Goal: Book appointment/travel/reservation

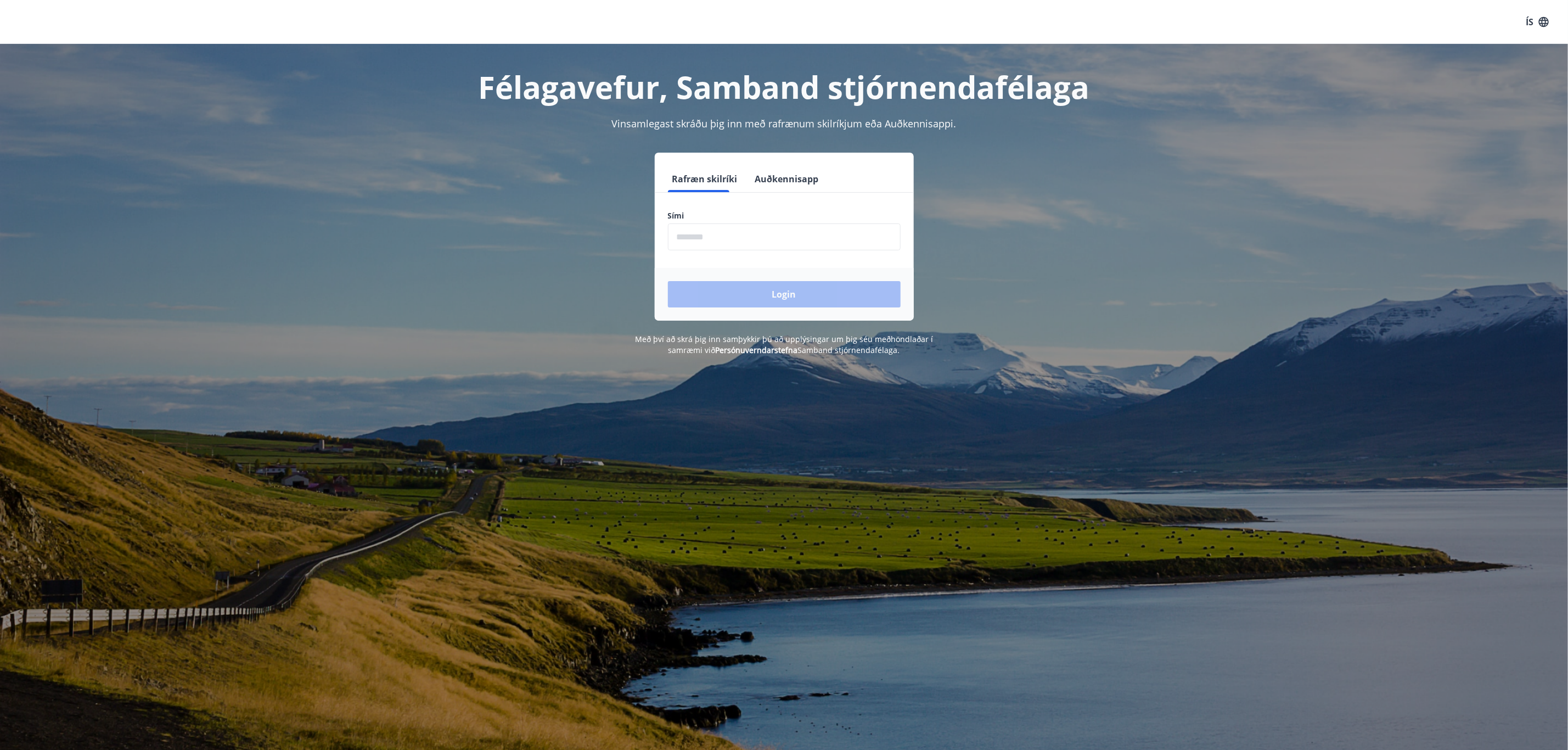
click at [682, 234] on input "phone" at bounding box center [784, 237] width 233 height 27
type input "********"
click at [772, 296] on button "Login" at bounding box center [784, 294] width 233 height 27
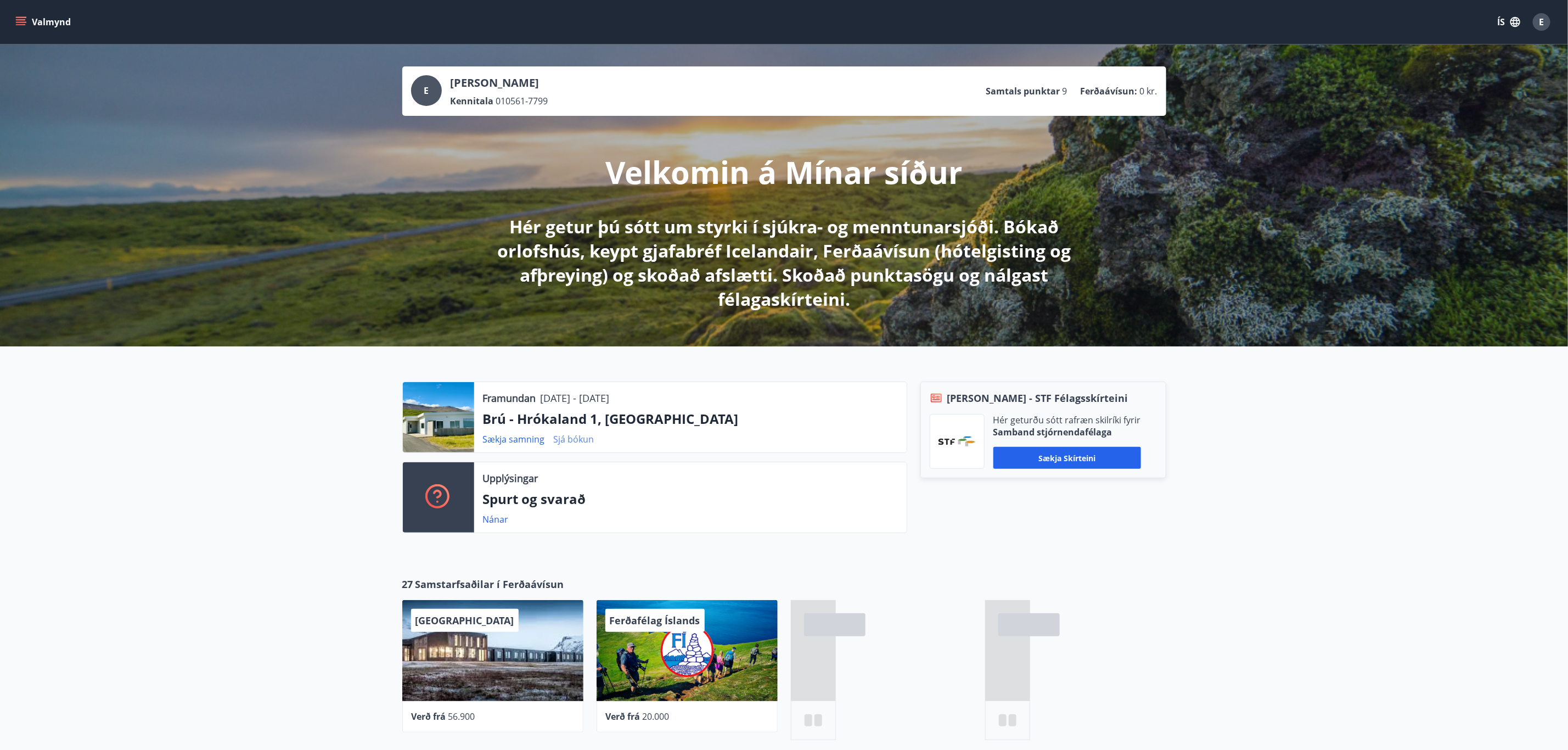
click at [577, 436] on link "Sjá bókun" at bounding box center [574, 439] width 41 height 12
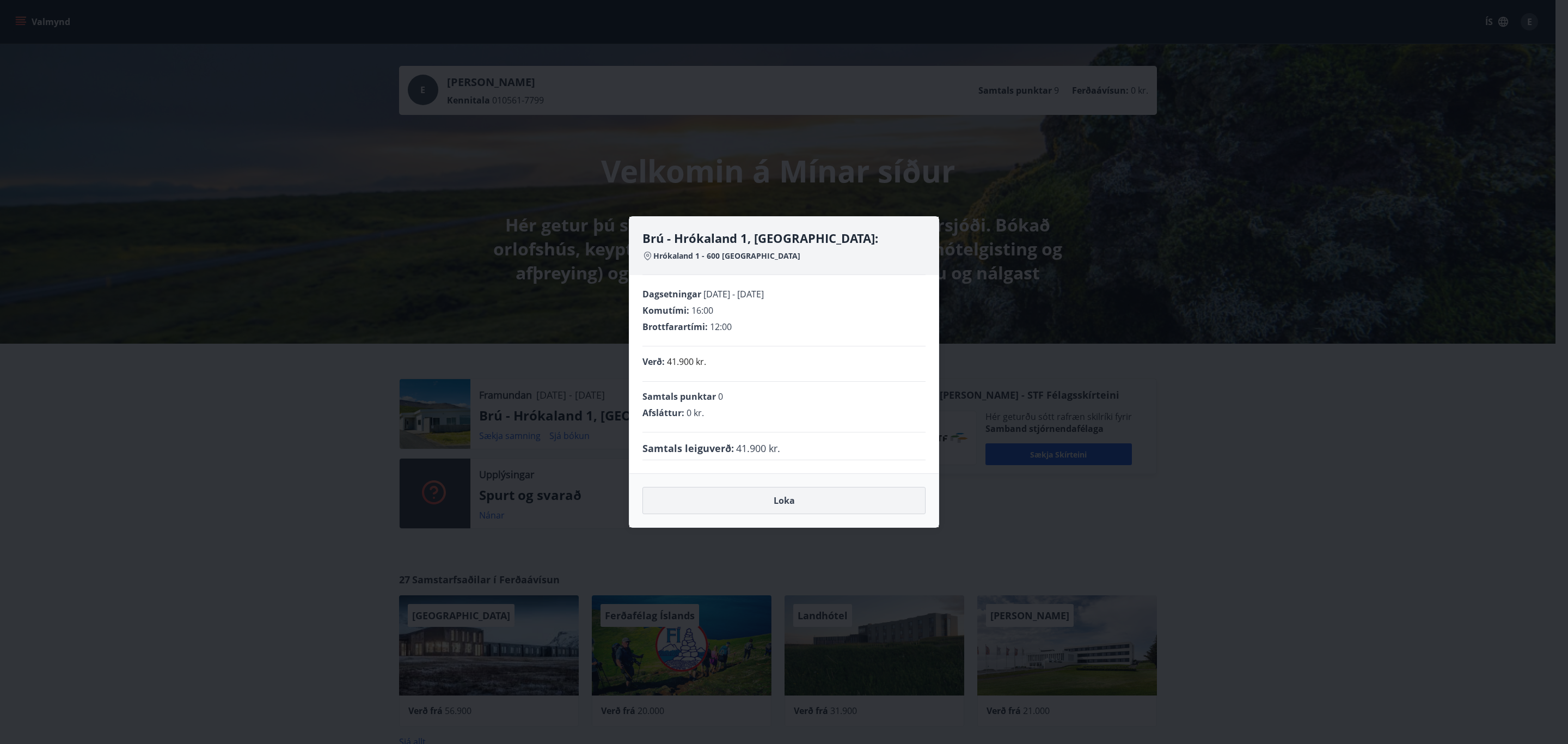
click at [784, 505] on button "Loka" at bounding box center [784, 500] width 283 height 27
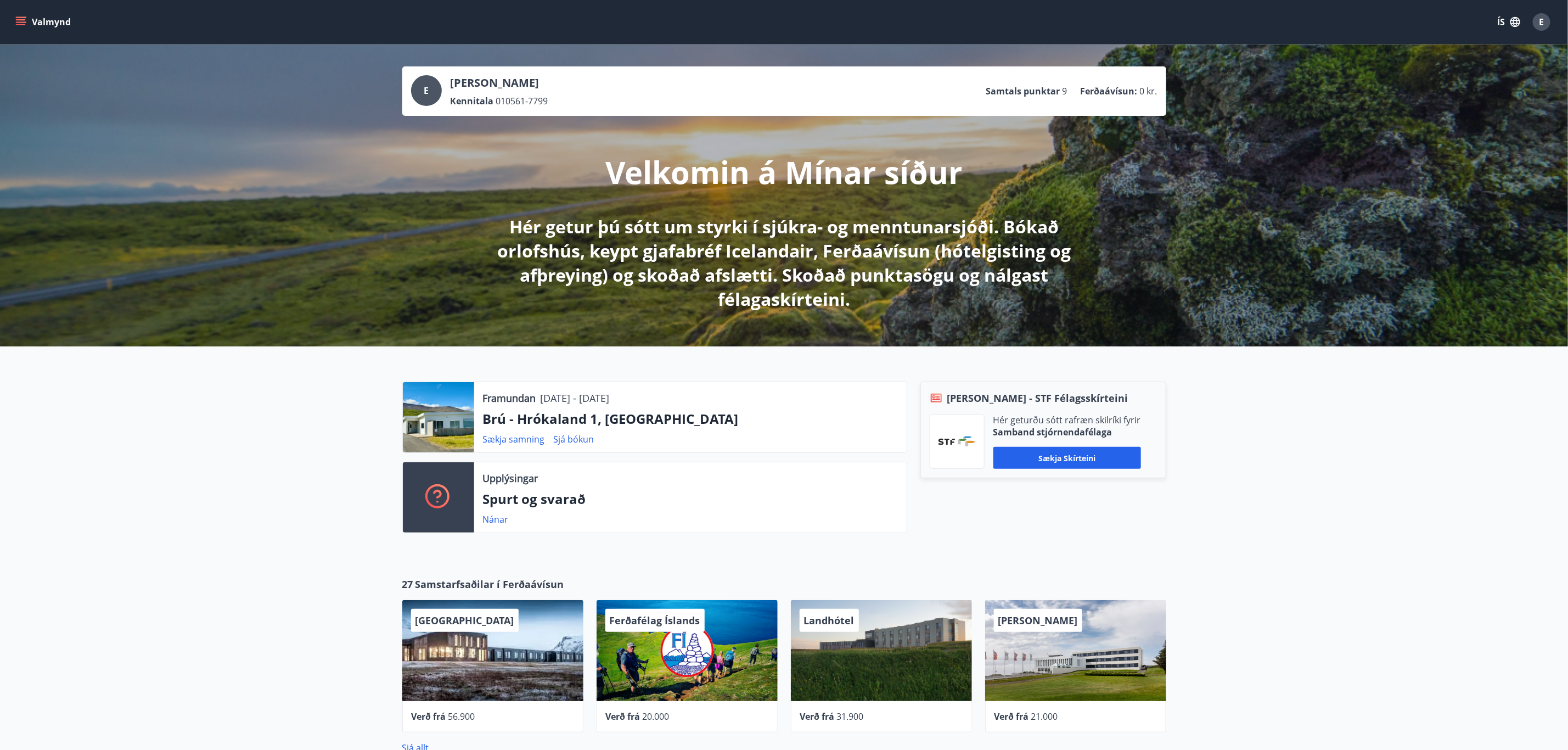
drag, startPoint x: 47, startPoint y: 18, endPoint x: 1488, endPoint y: 462, distance: 1507.9
click at [1488, 462] on div "Framundan [DATE] - [DATE] Brú - Hrókaland 1, [GEOGRAPHIC_DATA] Sækja samning Sj…" at bounding box center [784, 452] width 1568 height 213
click at [23, 22] on icon "menu" at bounding box center [22, 22] width 12 height 1
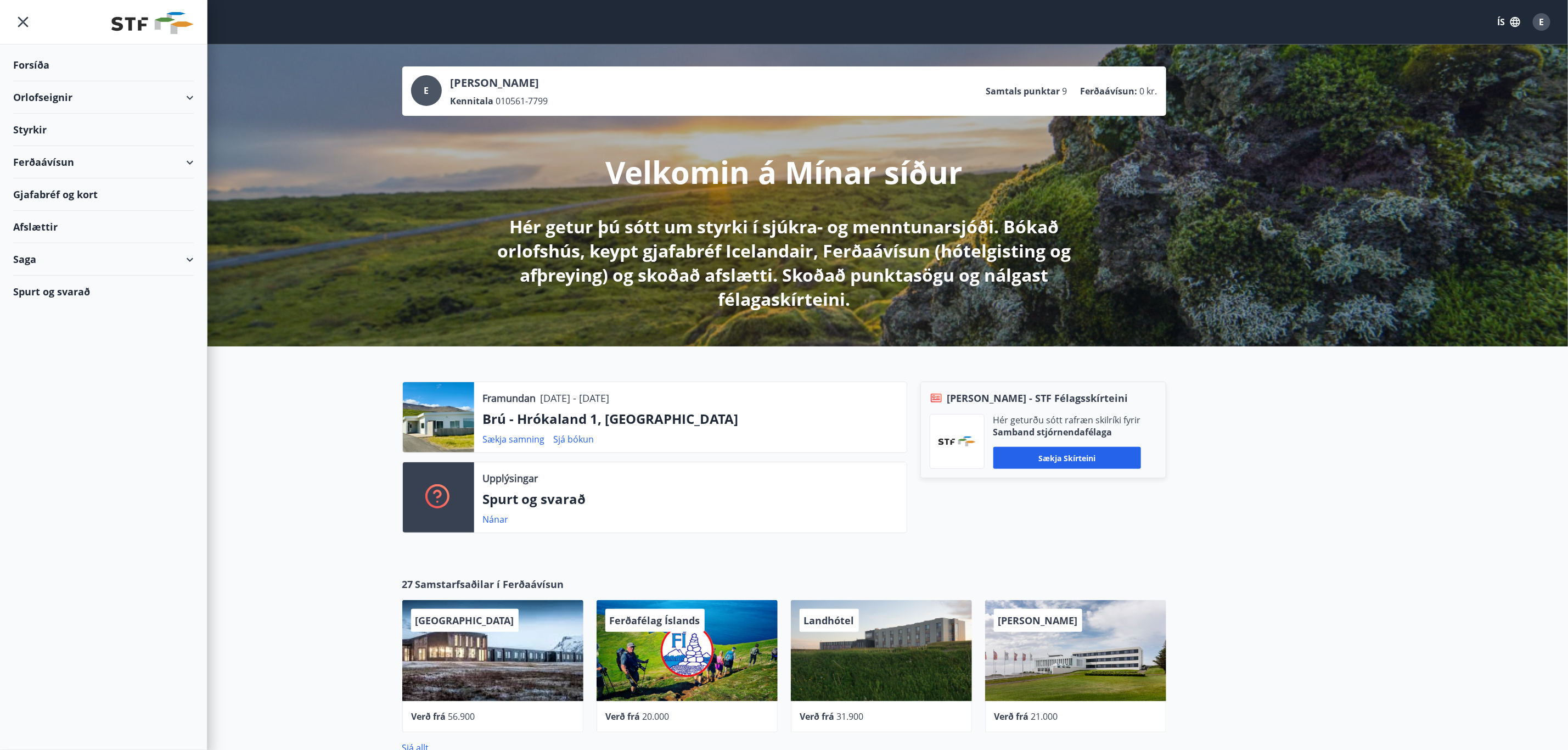
click at [87, 96] on div "Orlofseignir" at bounding box center [103, 97] width 181 height 32
click at [66, 124] on div "Framboð" at bounding box center [104, 125] width 163 height 23
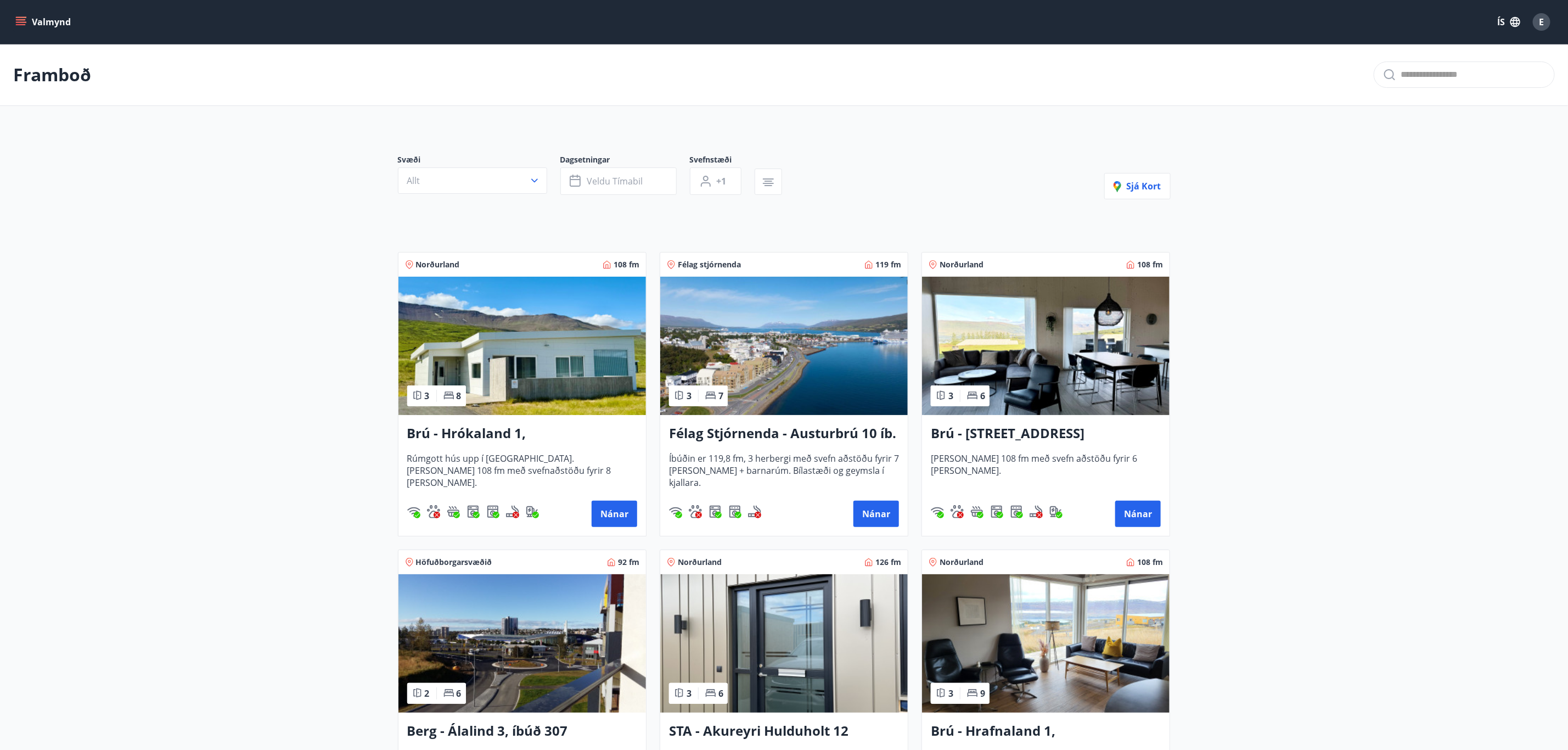
click at [529, 436] on h3 "Brú - Hrókaland 1, [GEOGRAPHIC_DATA]" at bounding box center [522, 434] width 230 height 19
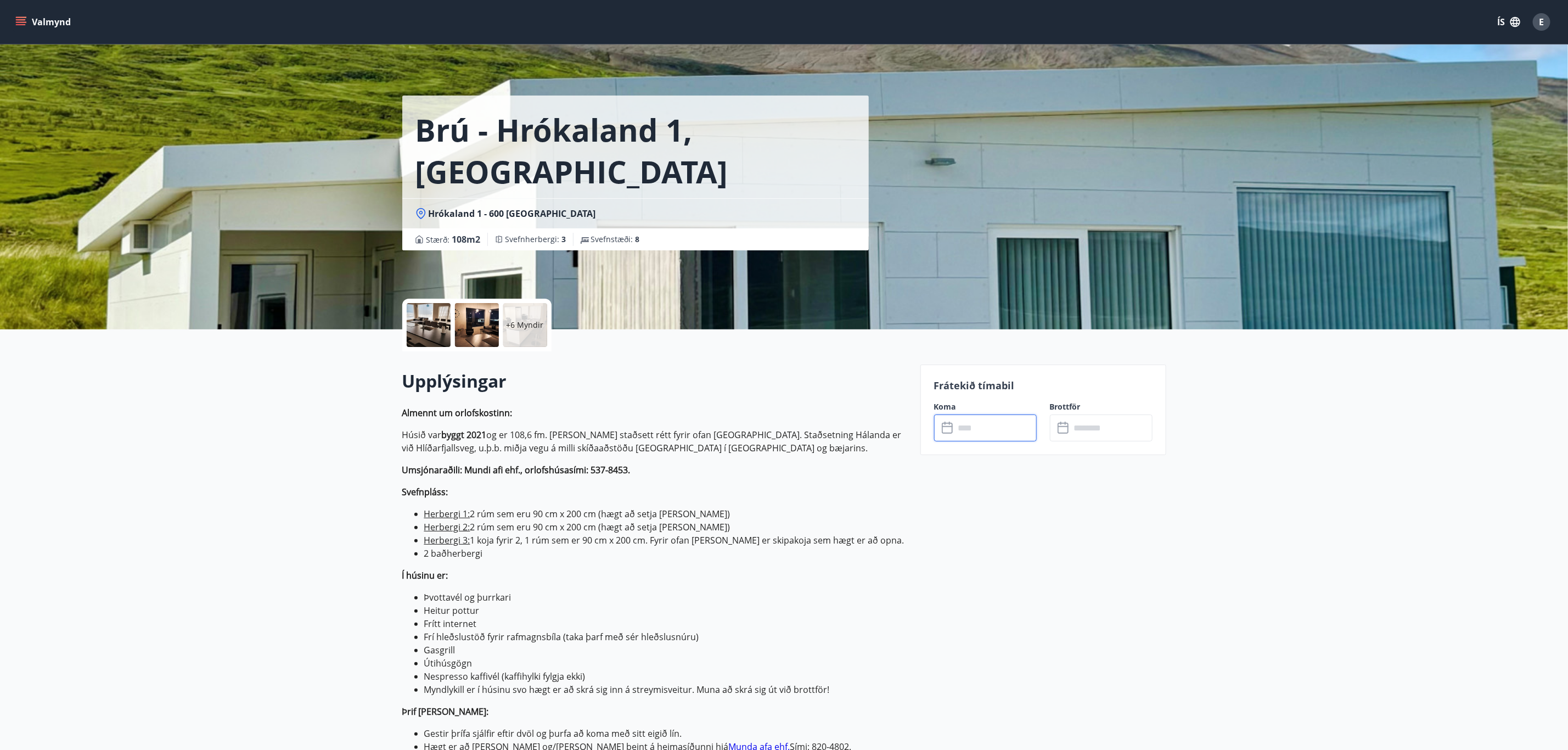
click at [975, 425] on input "text" at bounding box center [996, 428] width 82 height 27
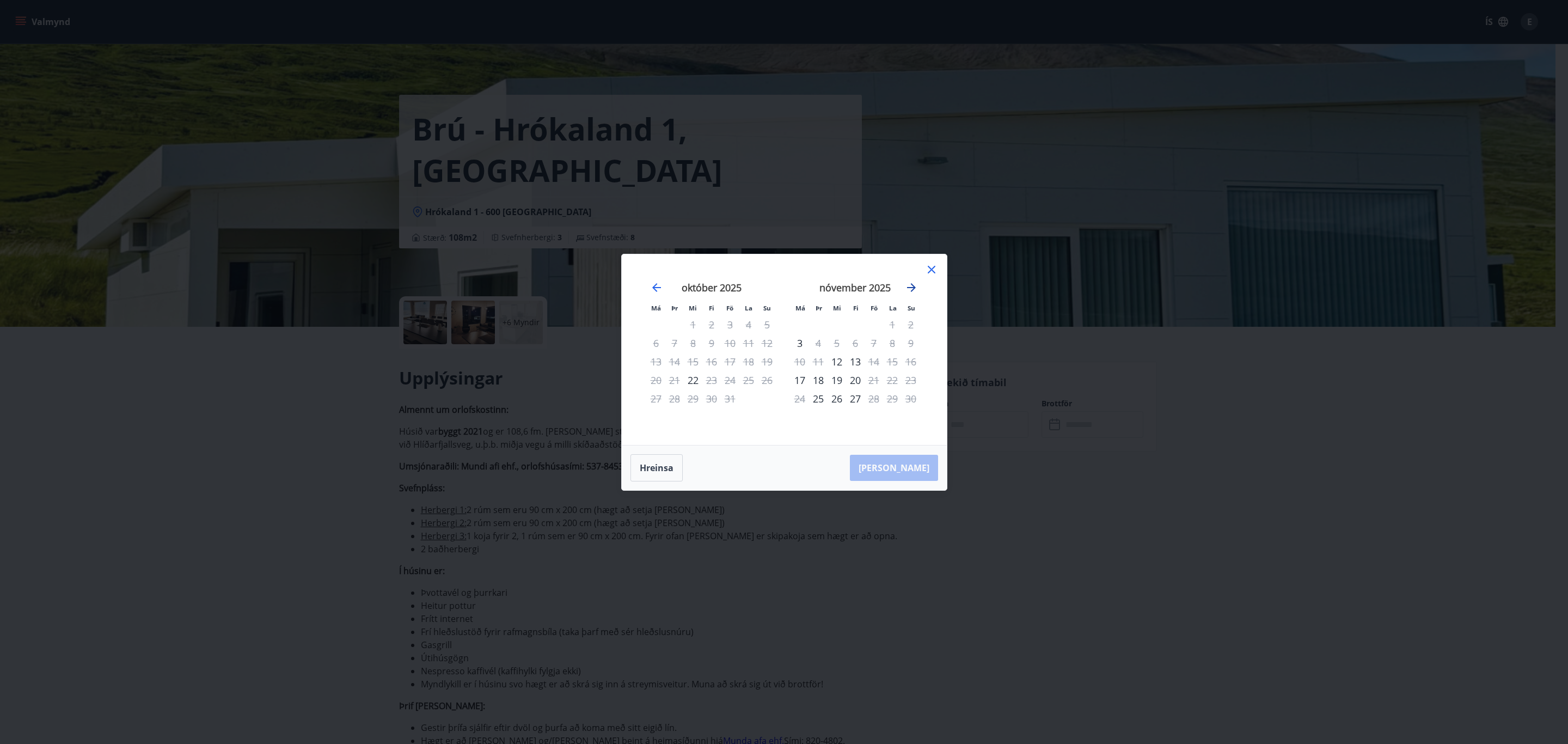
click at [912, 286] on icon "Move forward to switch to the next month." at bounding box center [912, 287] width 13 height 13
click at [854, 322] on div "4" at bounding box center [855, 324] width 19 height 19
click at [874, 324] on div "5" at bounding box center [874, 324] width 19 height 19
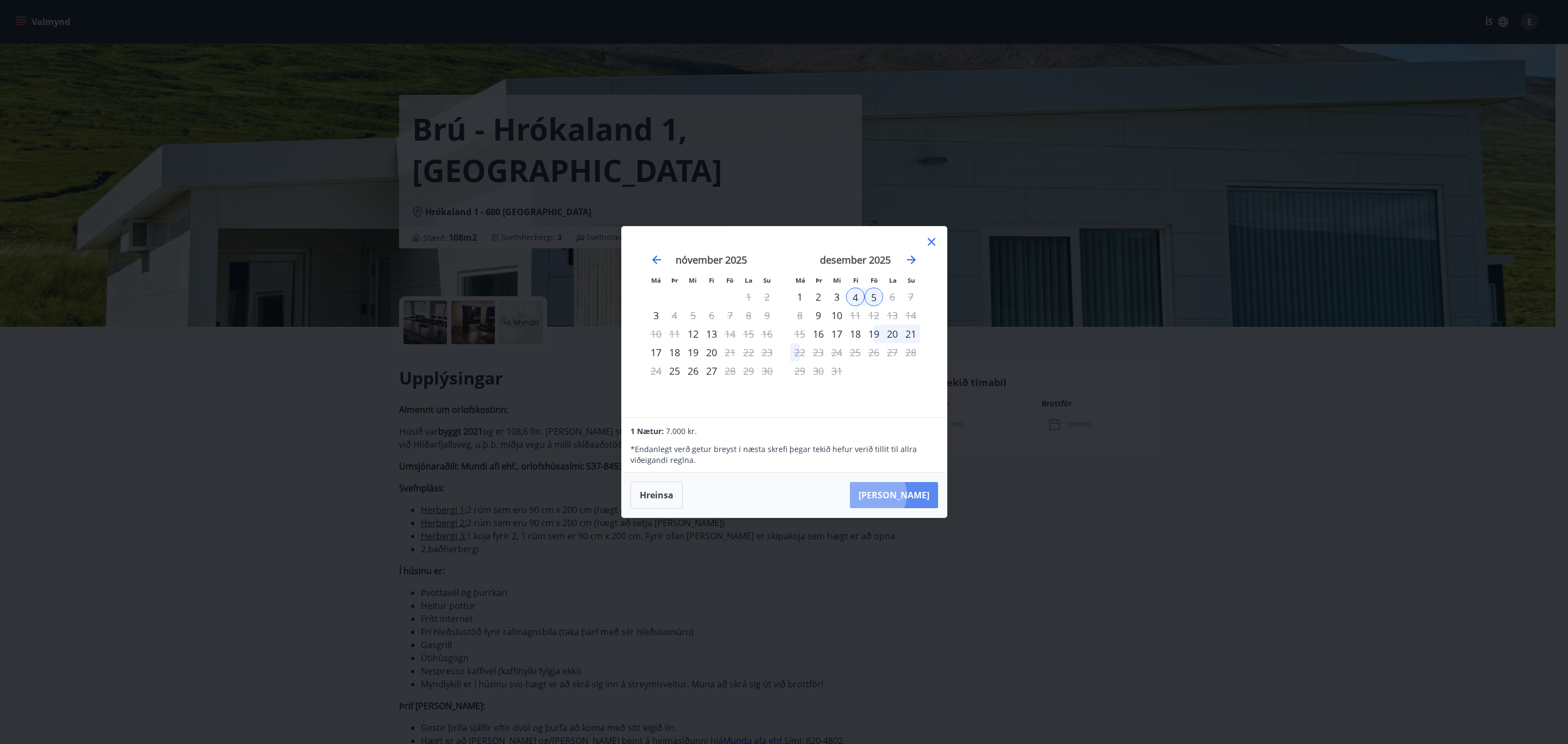
click at [908, 495] on button "[PERSON_NAME]" at bounding box center [894, 495] width 88 height 26
click at [933, 239] on icon at bounding box center [932, 242] width 8 height 8
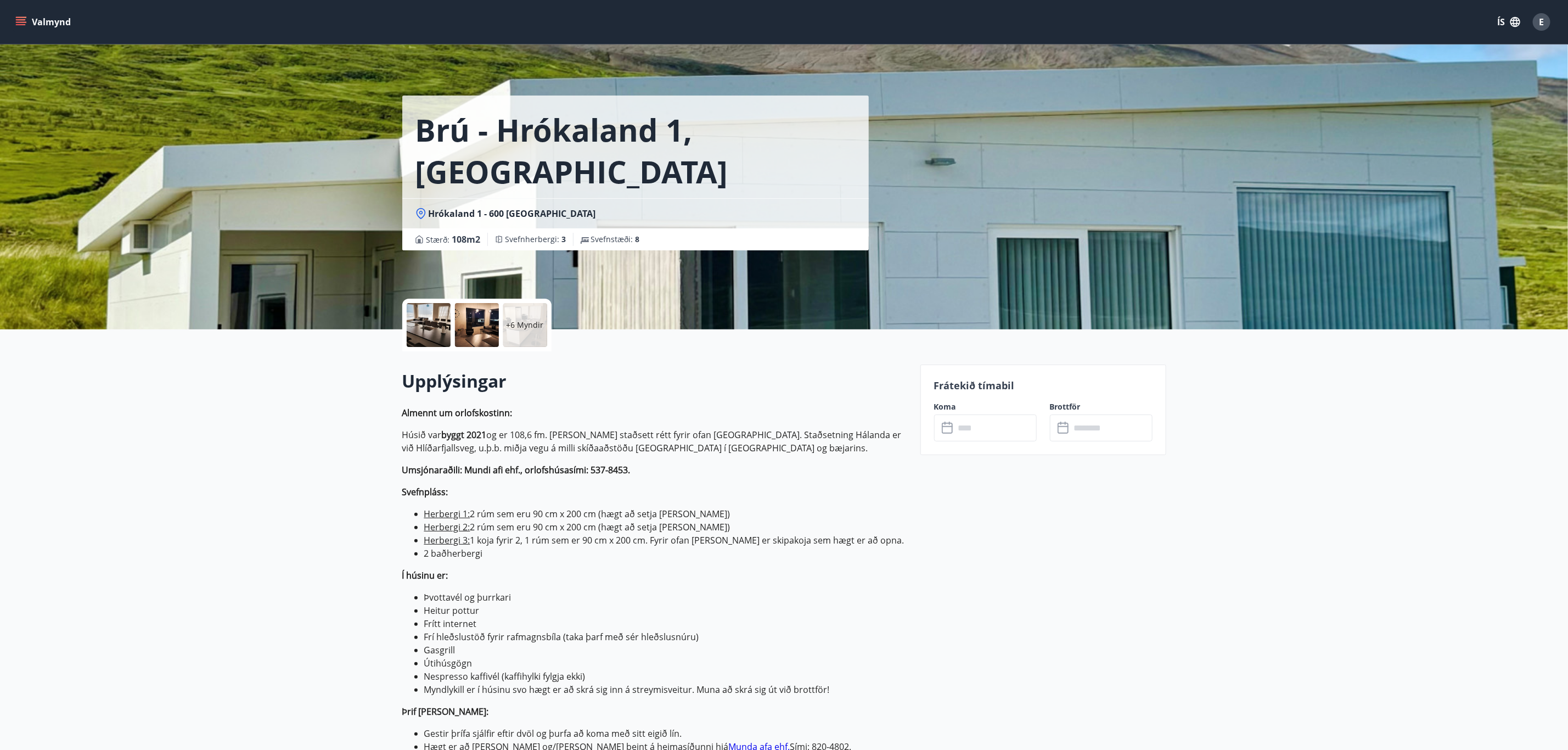
click at [19, 12] on button "Valmynd" at bounding box center [44, 22] width 62 height 19
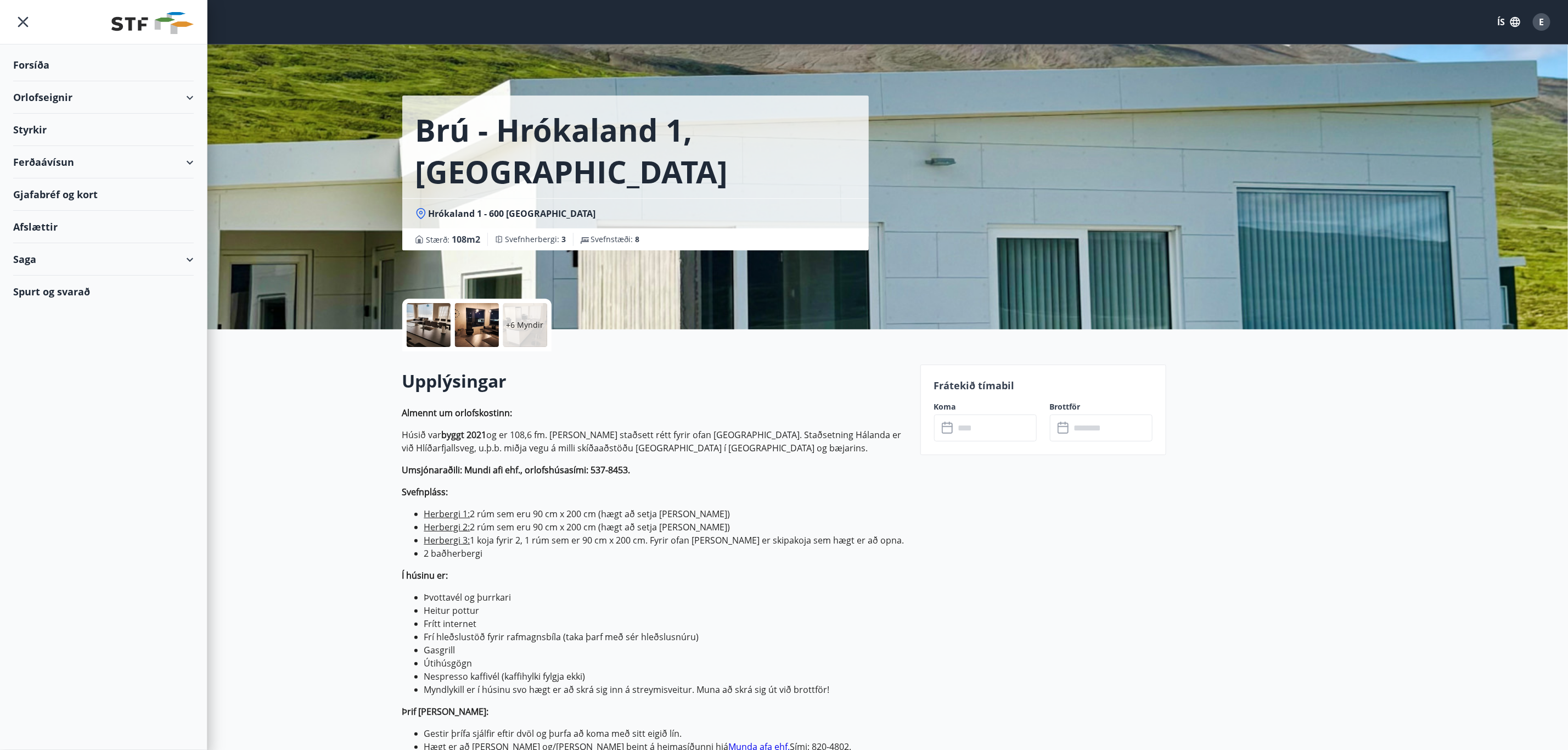
click at [50, 95] on div "Orlofseignir" at bounding box center [103, 97] width 181 height 32
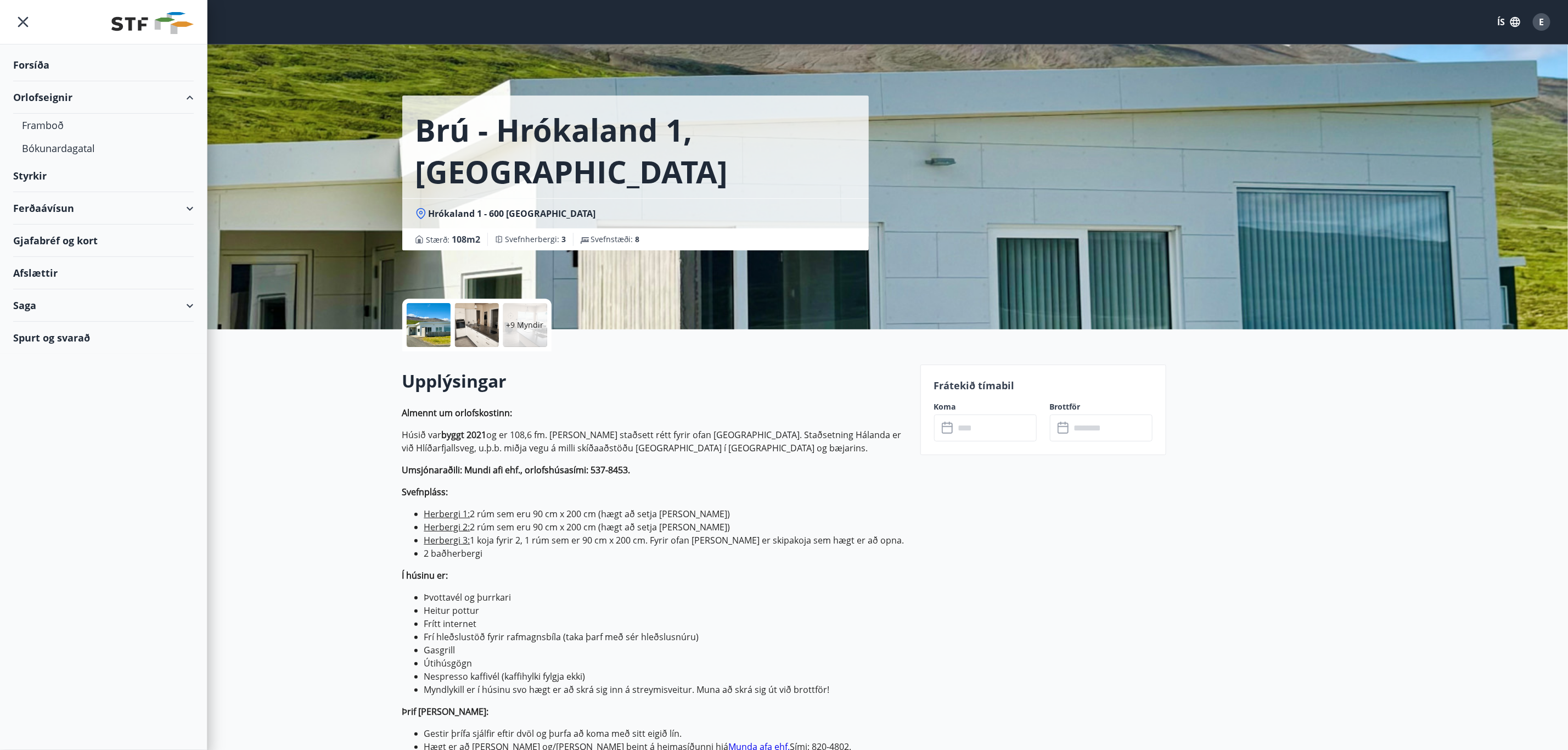
click at [45, 272] on div "Afslættir" at bounding box center [103, 273] width 181 height 32
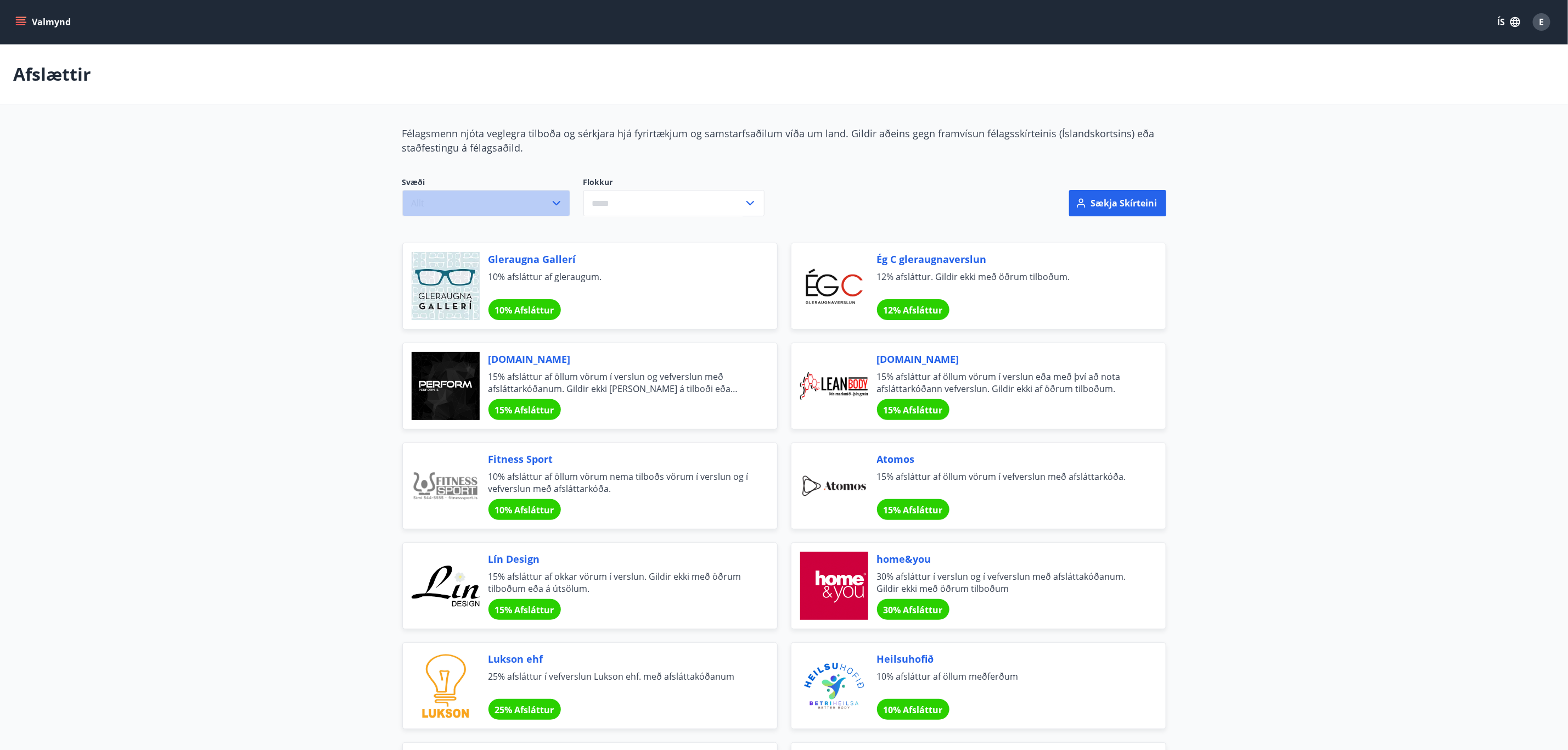
click at [555, 204] on icon "button" at bounding box center [557, 203] width 8 height 5
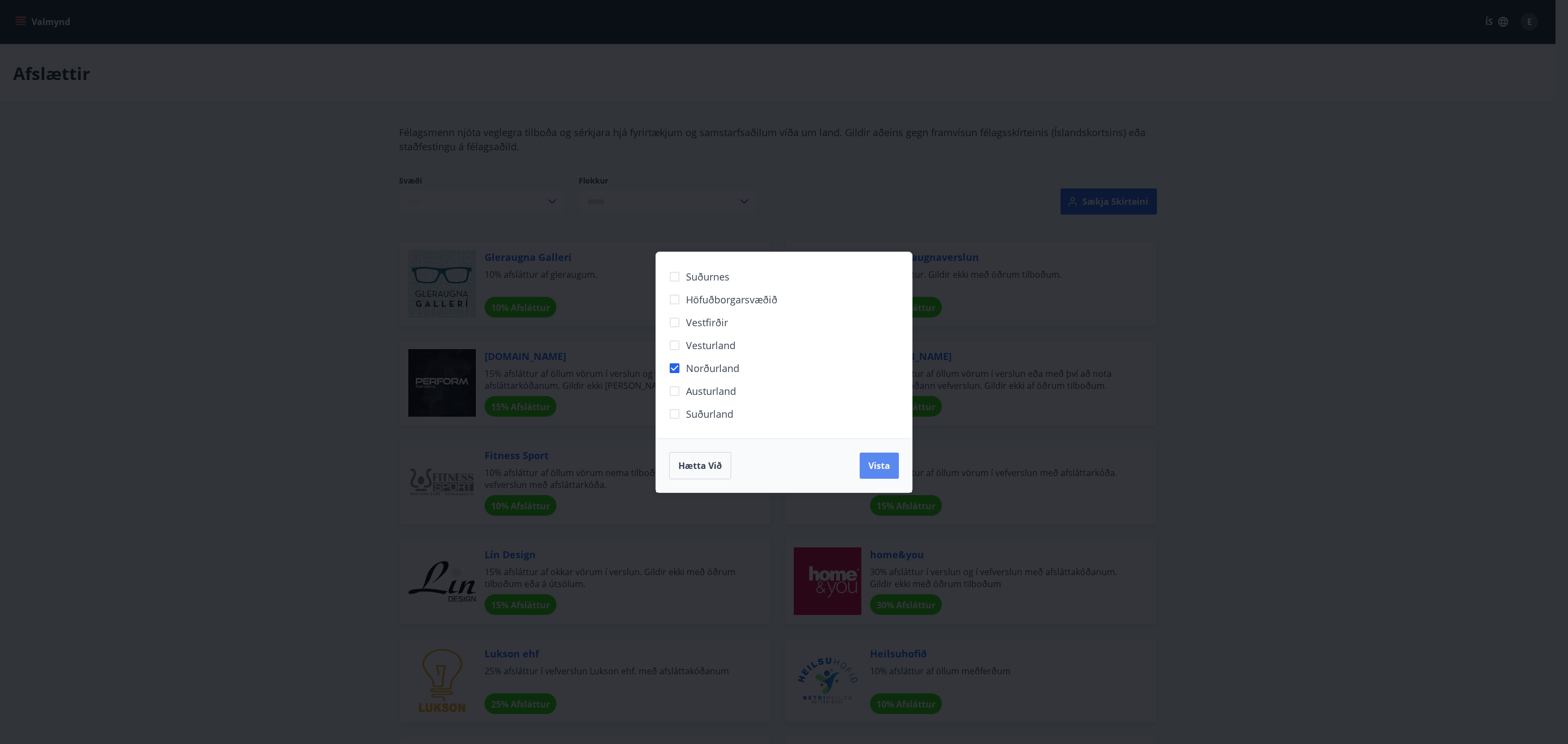
click at [886, 472] on button "Vista" at bounding box center [879, 466] width 39 height 26
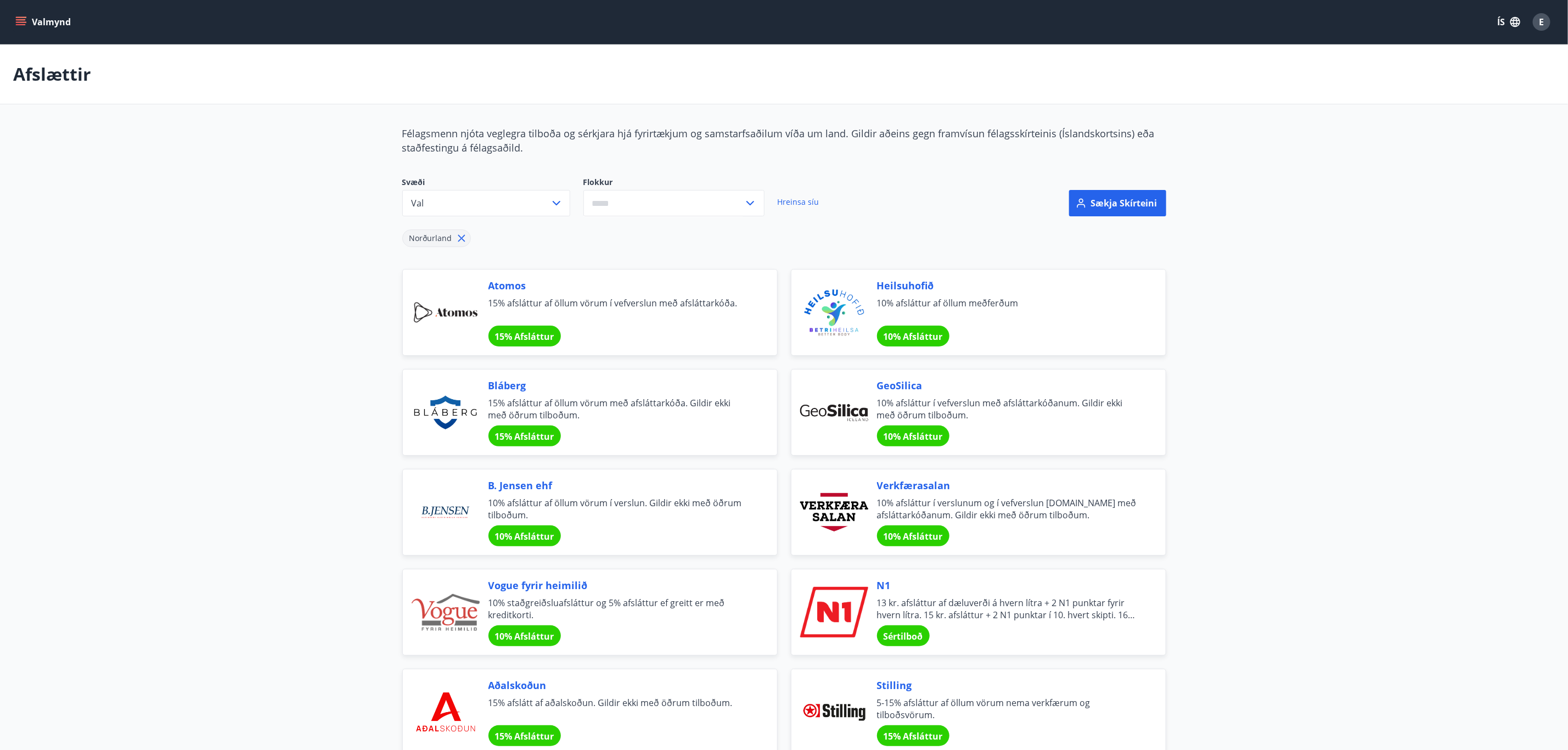
scroll to position [82, 0]
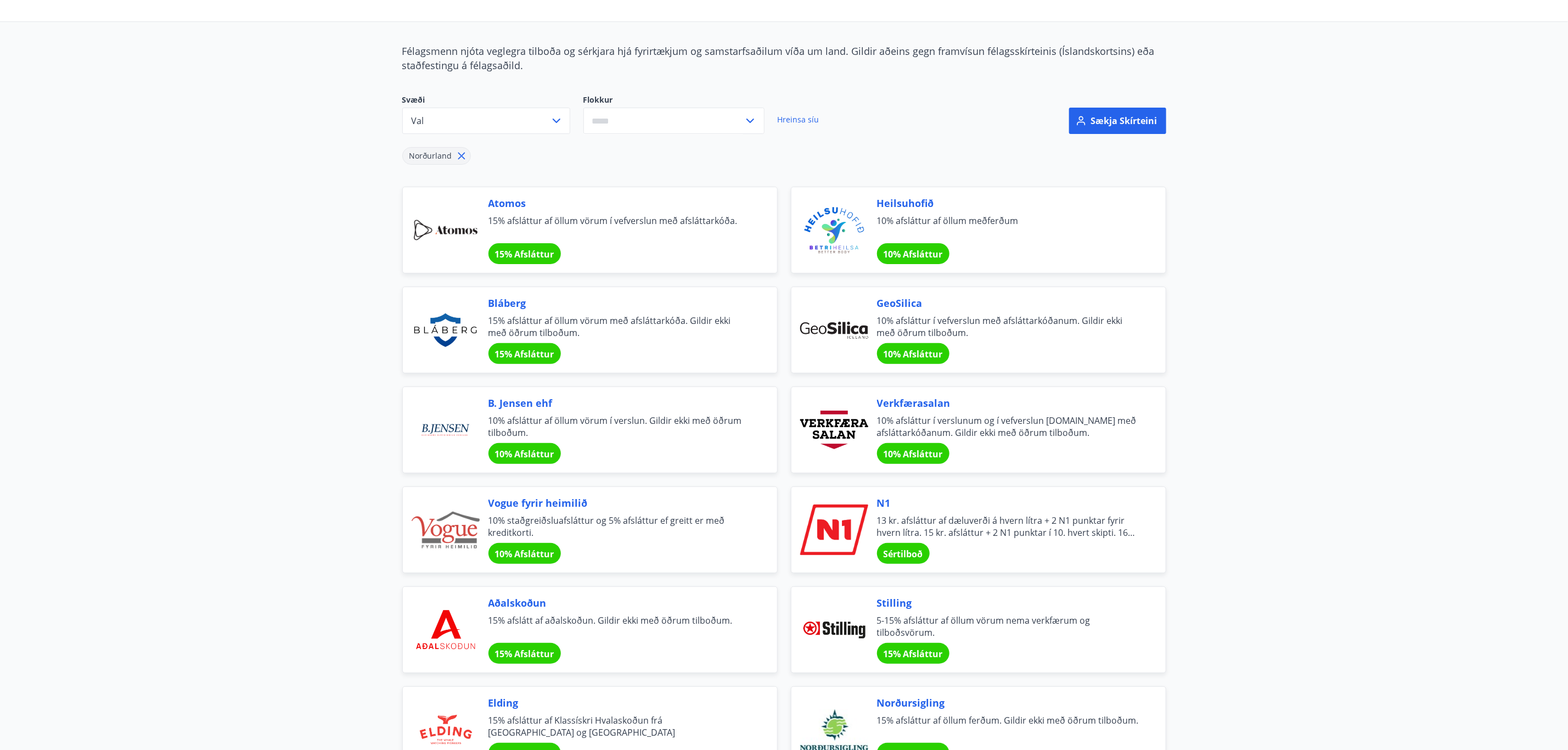
click at [902, 551] on span "Sértilboð" at bounding box center [903, 554] width 40 height 12
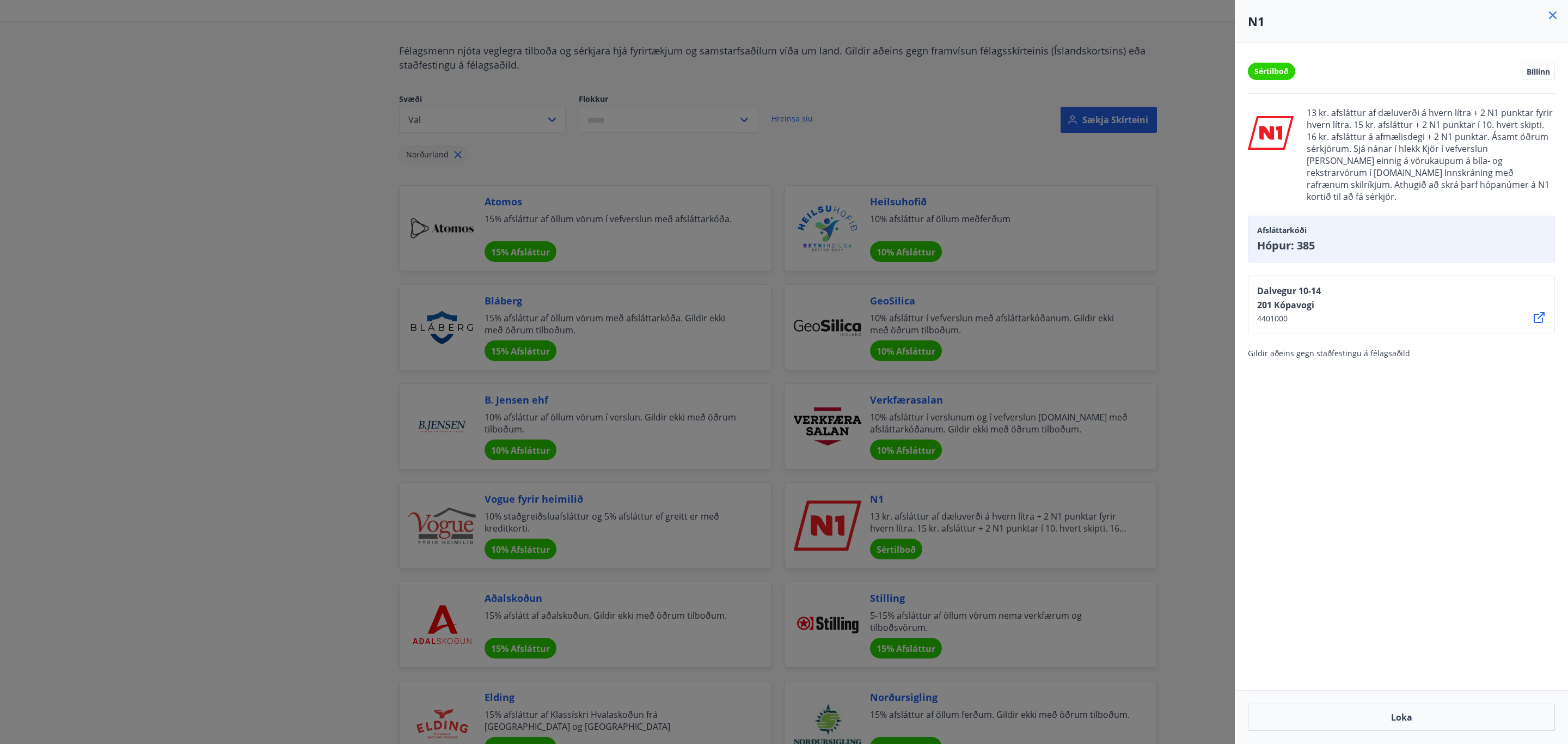
click at [230, 46] on div at bounding box center [784, 372] width 1568 height 744
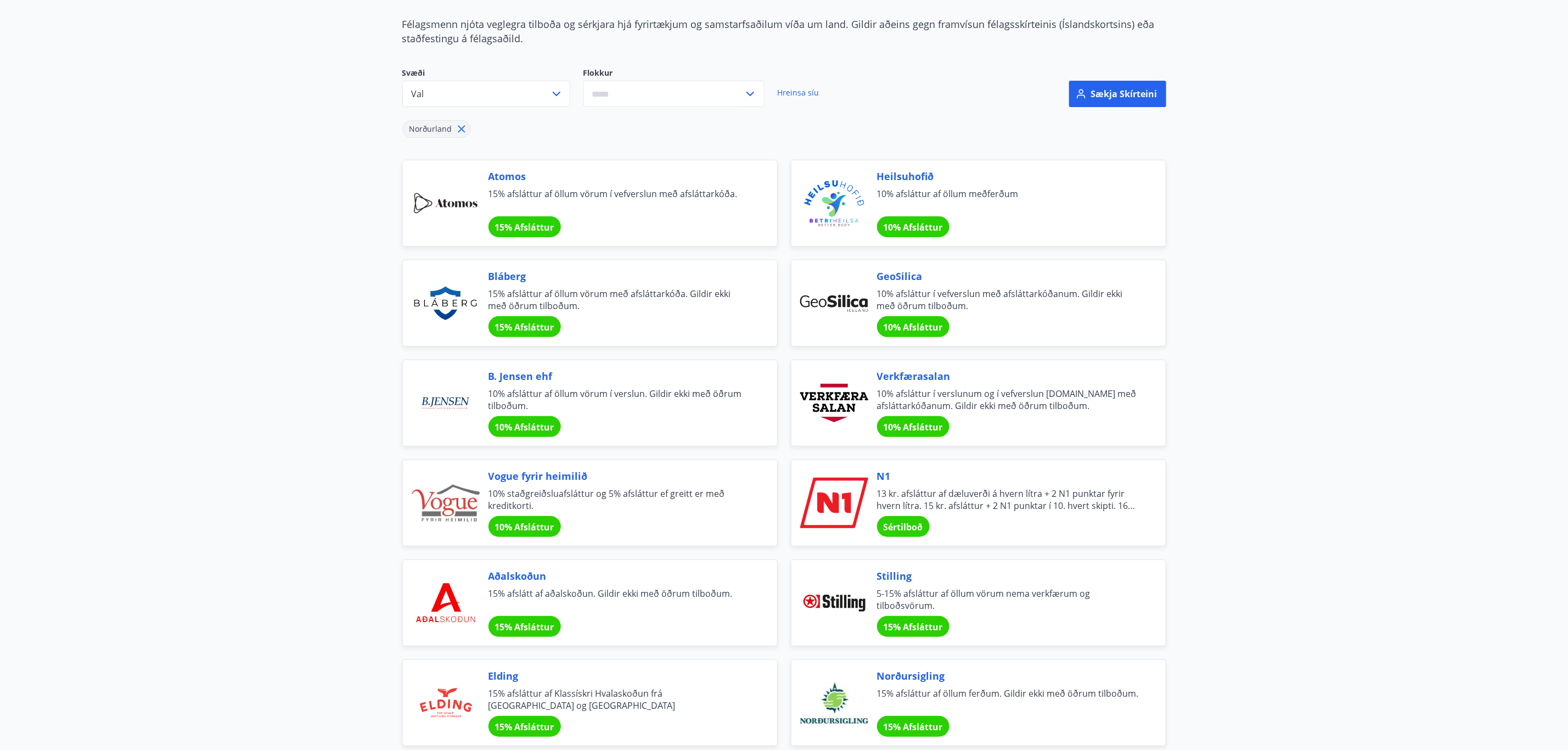
scroll to position [0, 0]
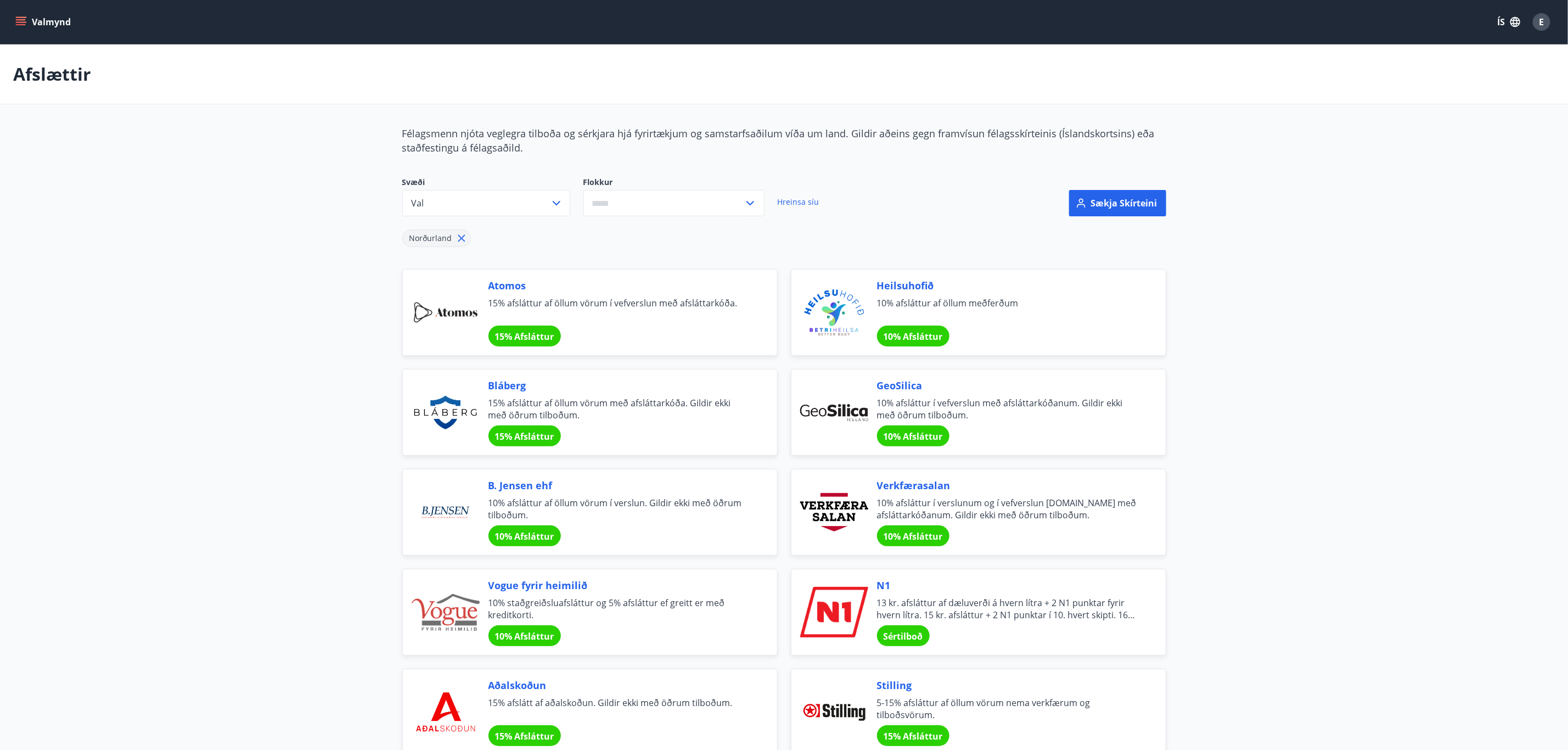
click at [23, 21] on icon "menu" at bounding box center [21, 21] width 11 height 11
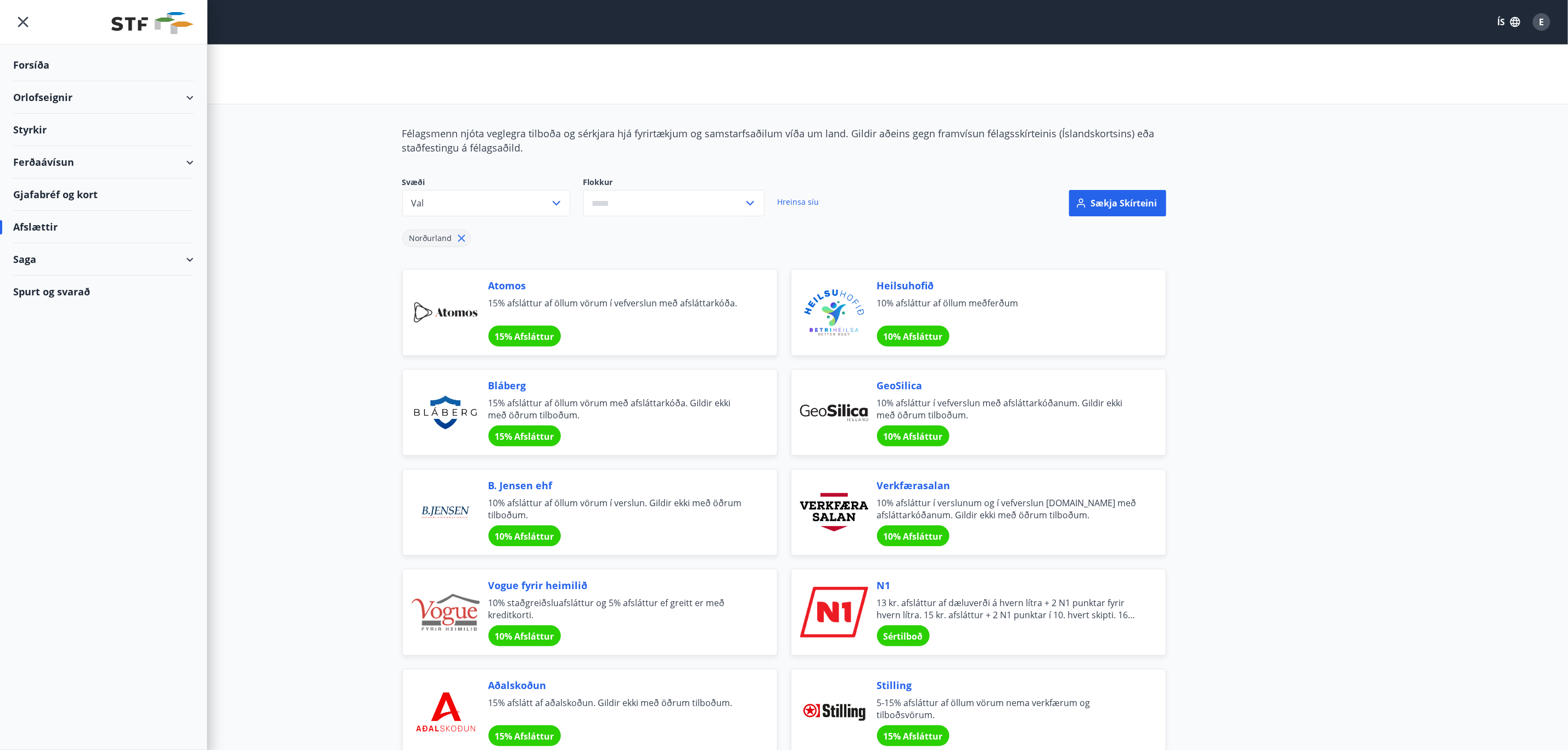
click at [76, 296] on div "Spurt og svarað" at bounding box center [103, 291] width 181 height 32
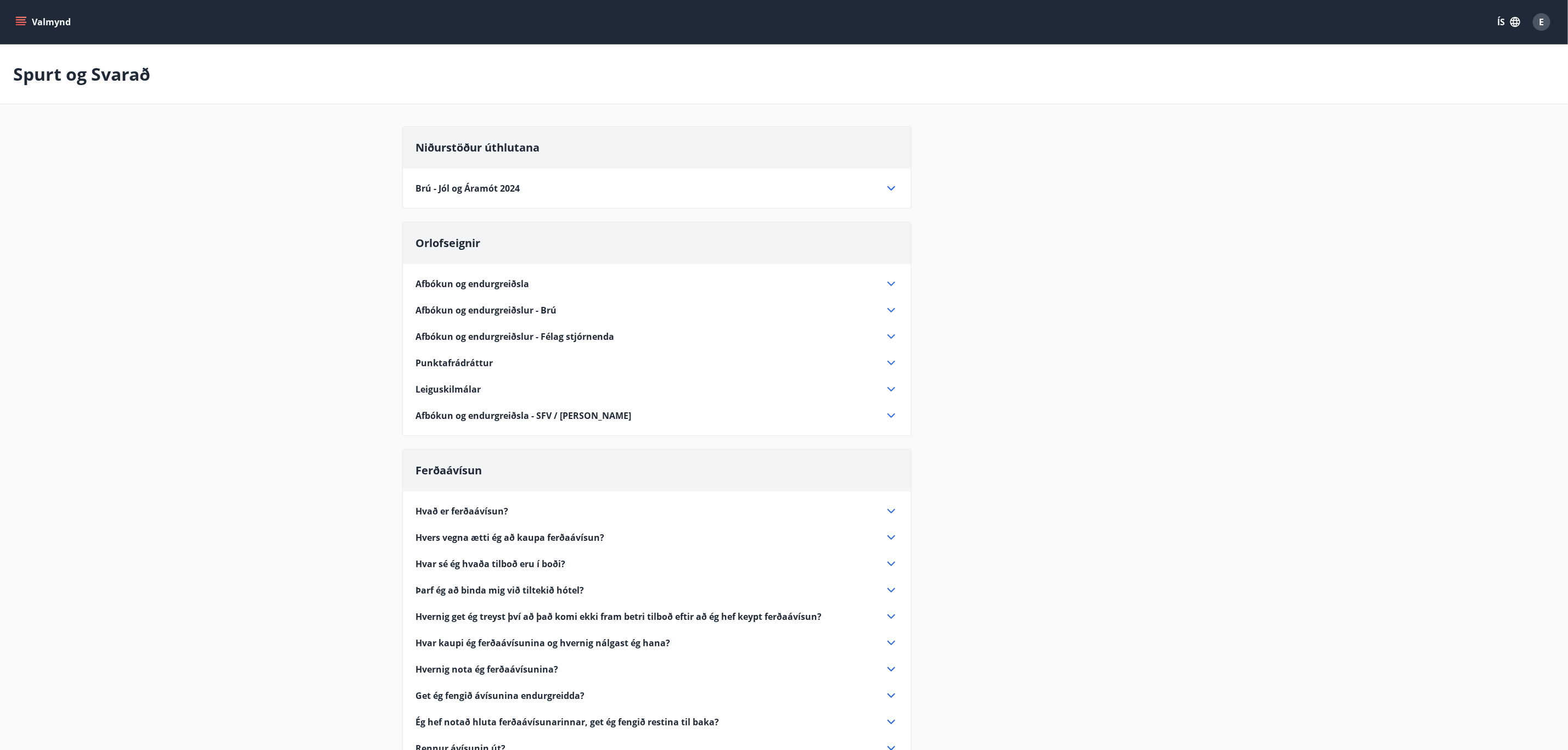
click at [891, 185] on icon at bounding box center [891, 188] width 13 height 13
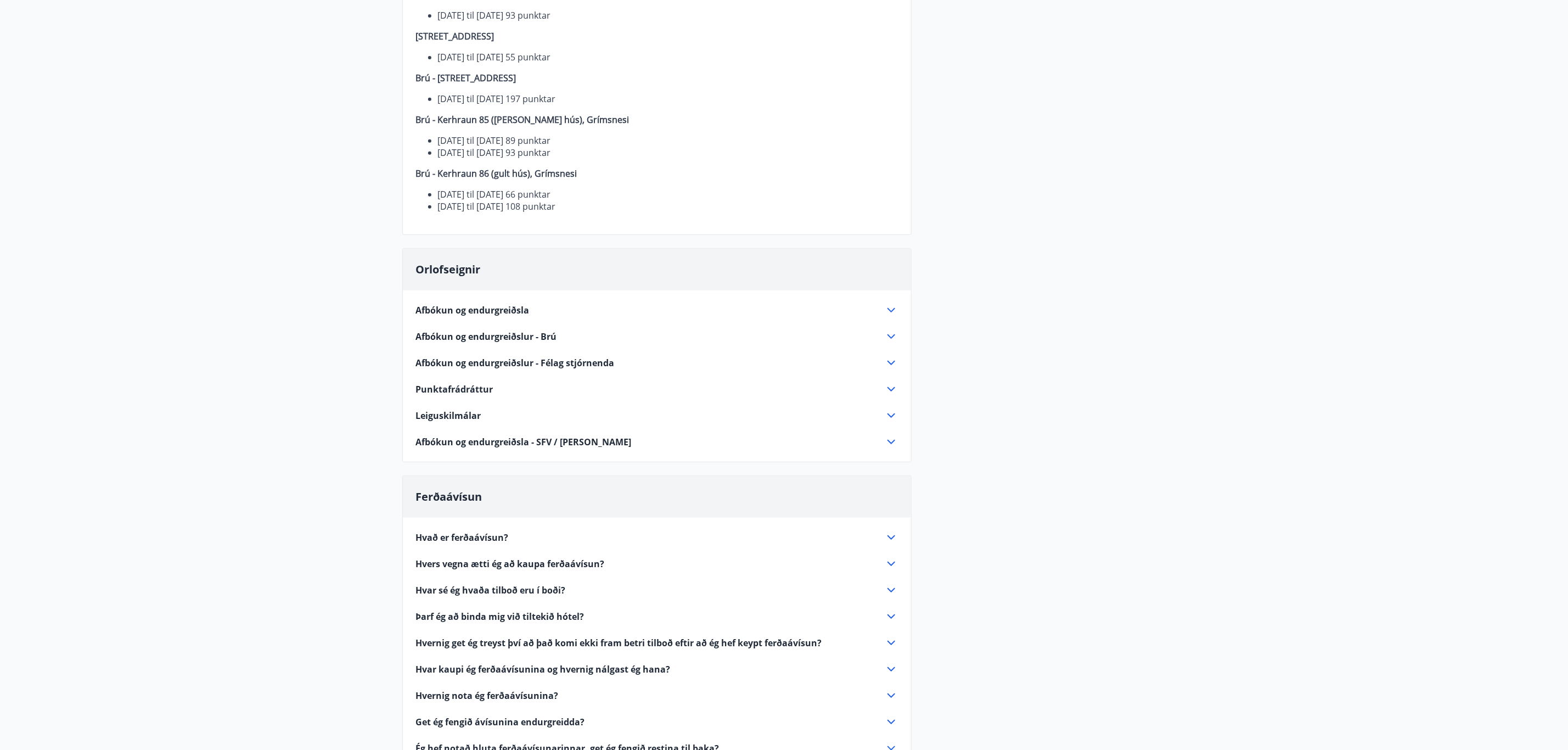
scroll to position [329, 0]
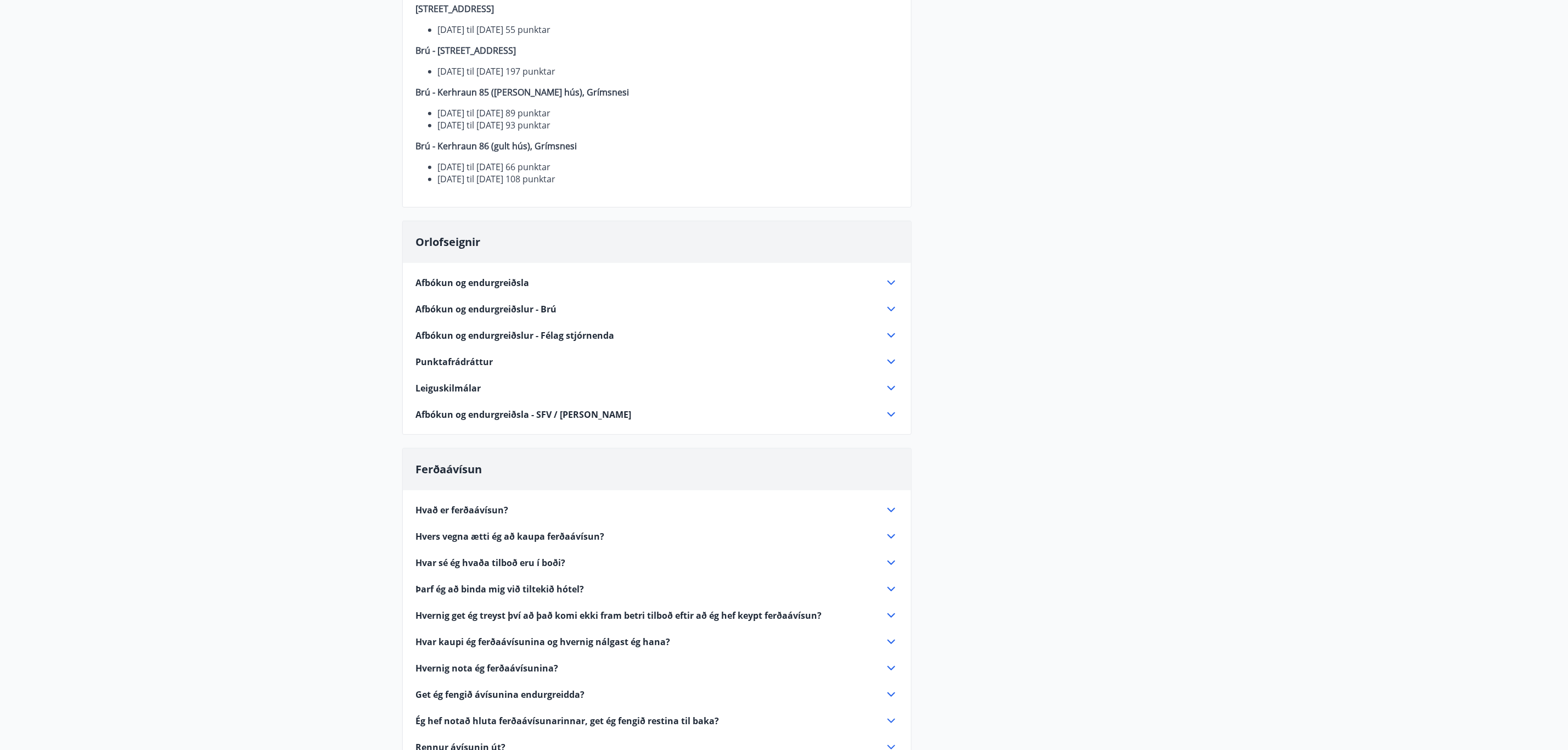
click at [892, 309] on icon at bounding box center [891, 309] width 13 height 13
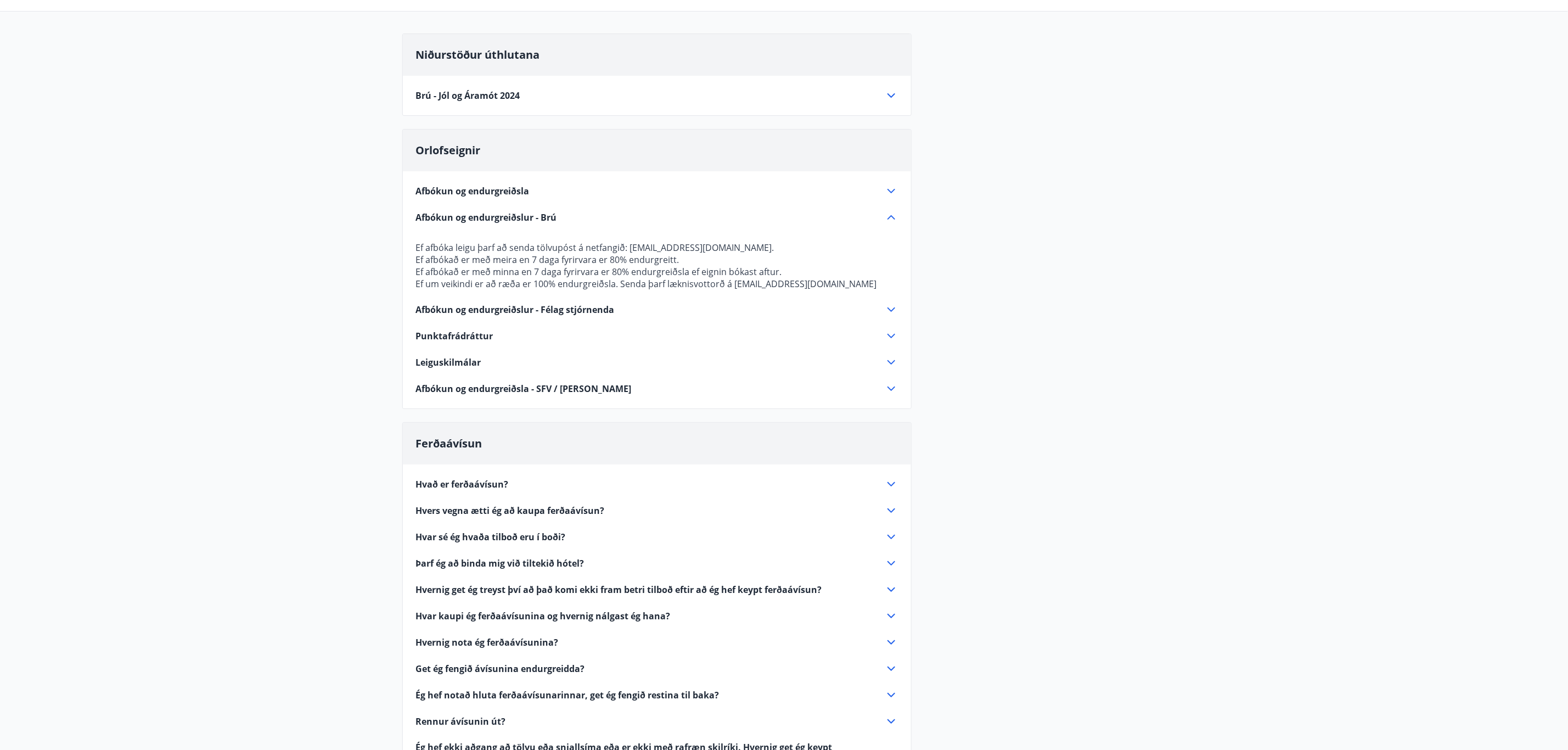
scroll to position [82, 0]
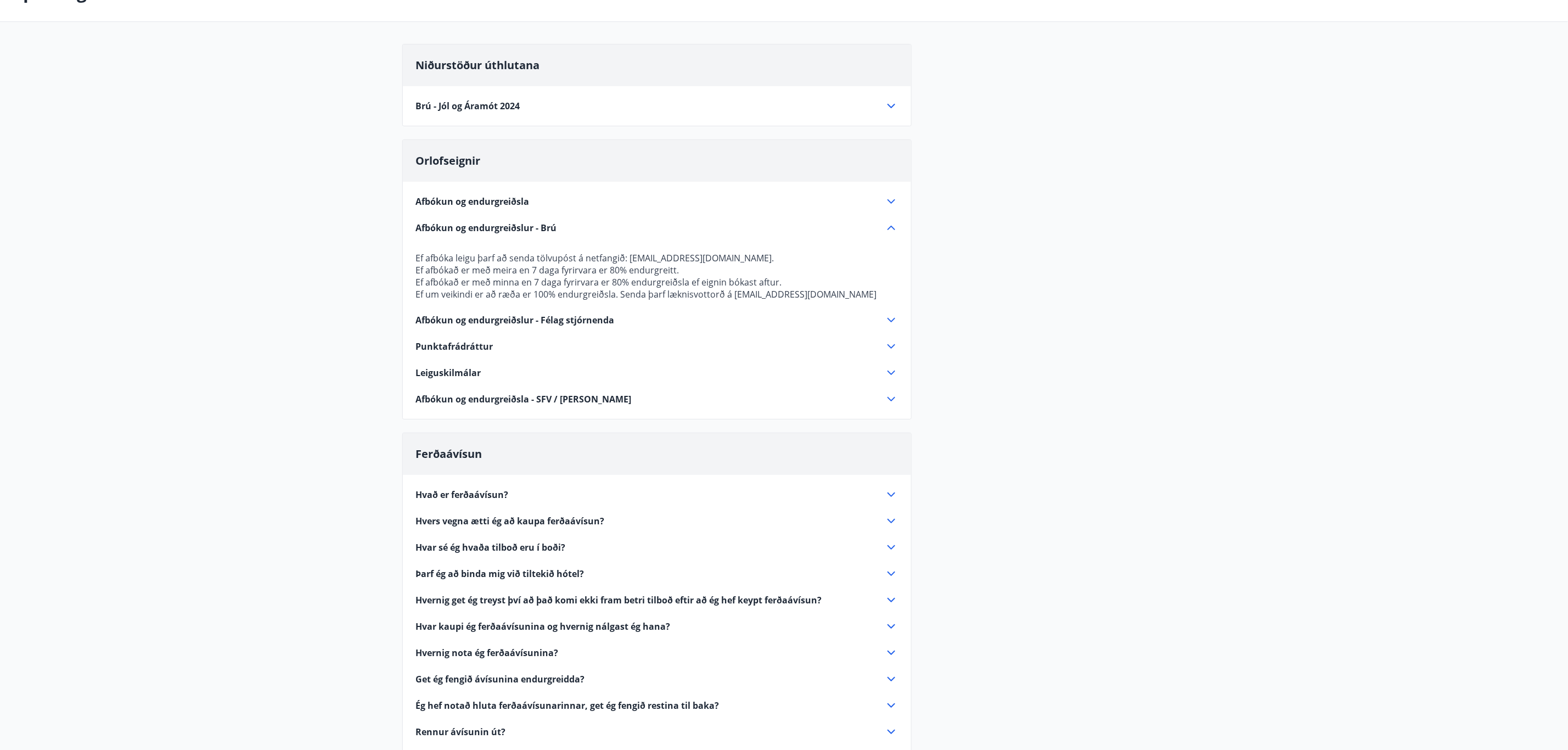
click at [889, 322] on icon at bounding box center [892, 320] width 8 height 5
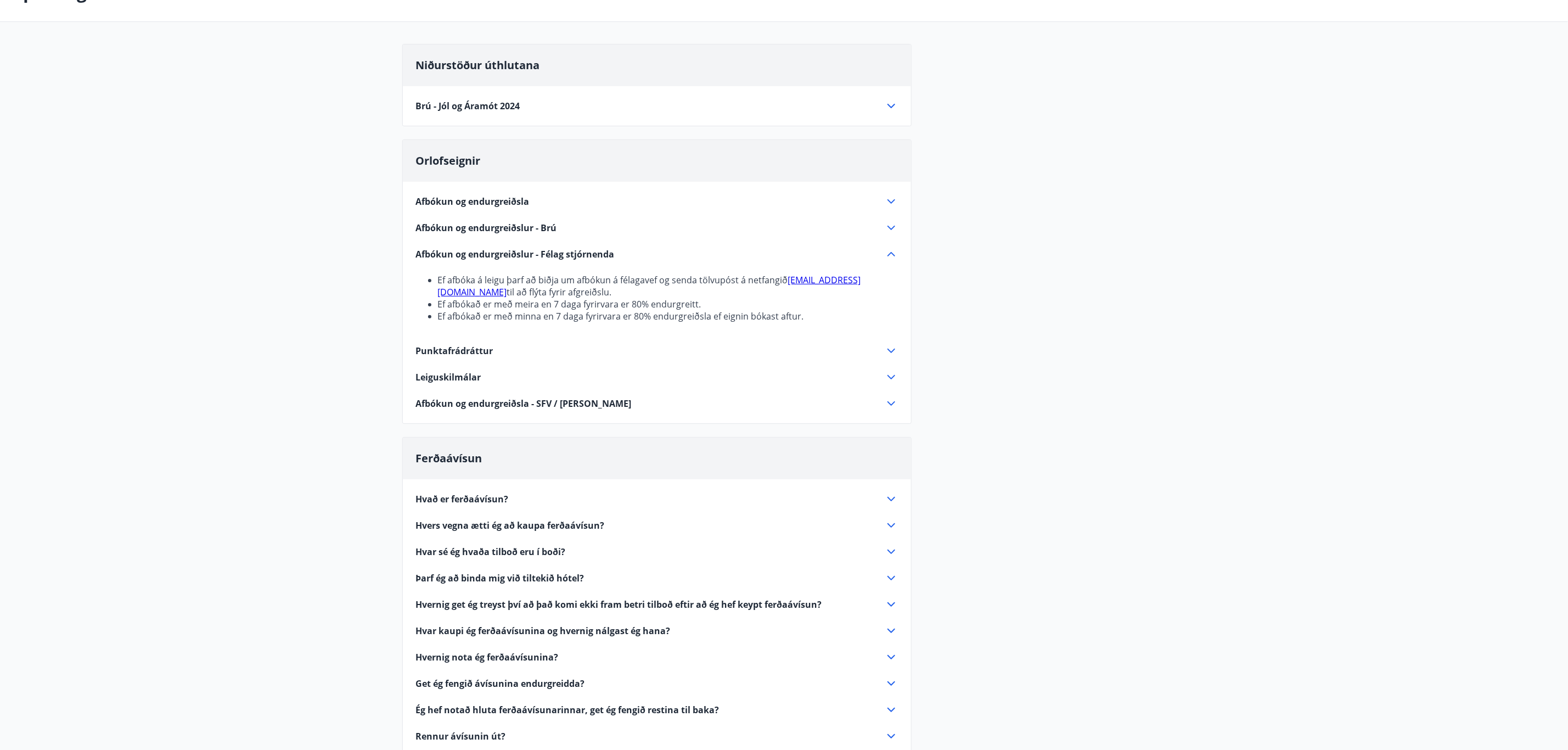
click at [891, 228] on icon at bounding box center [891, 228] width 13 height 13
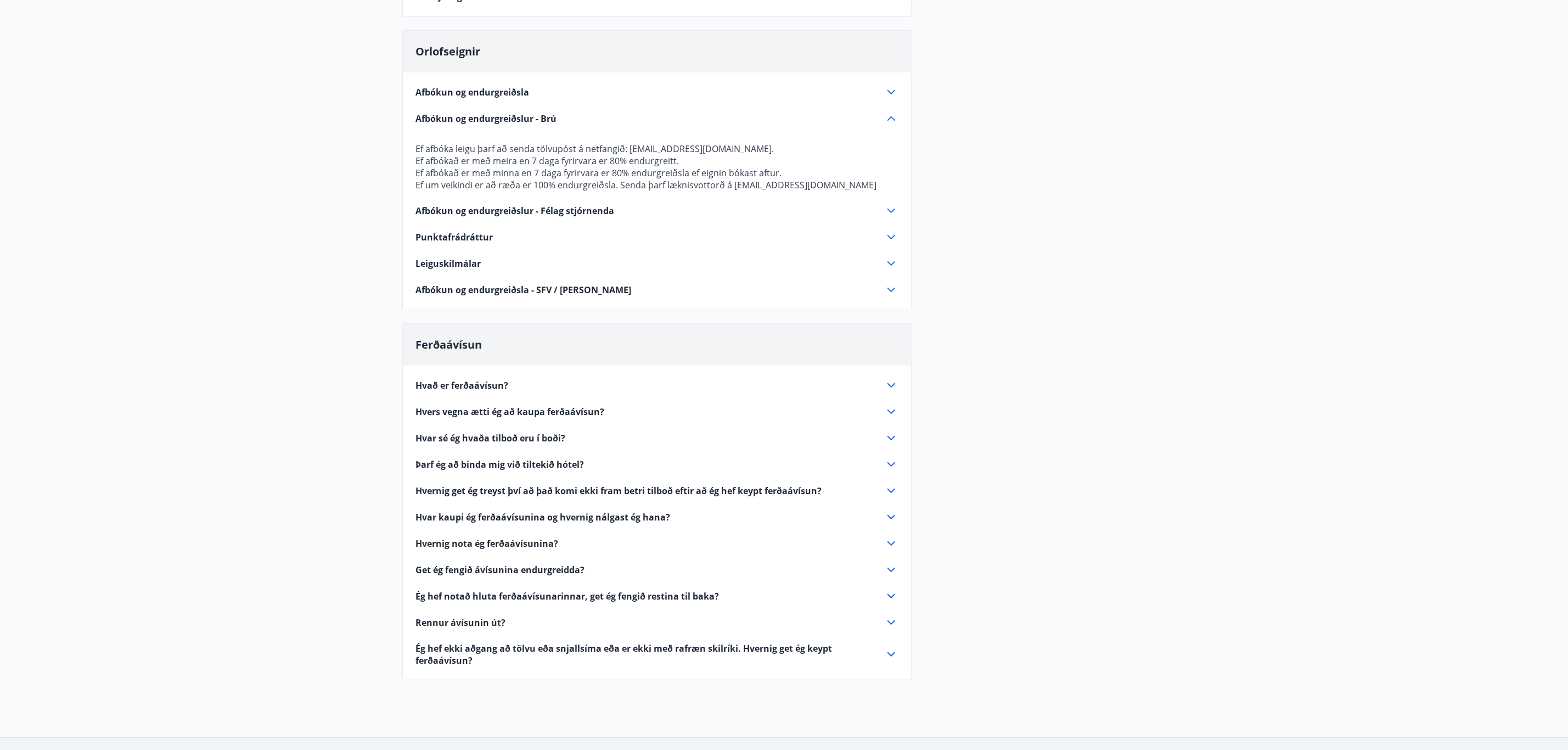
scroll to position [0, 0]
